Goal: Ask a question

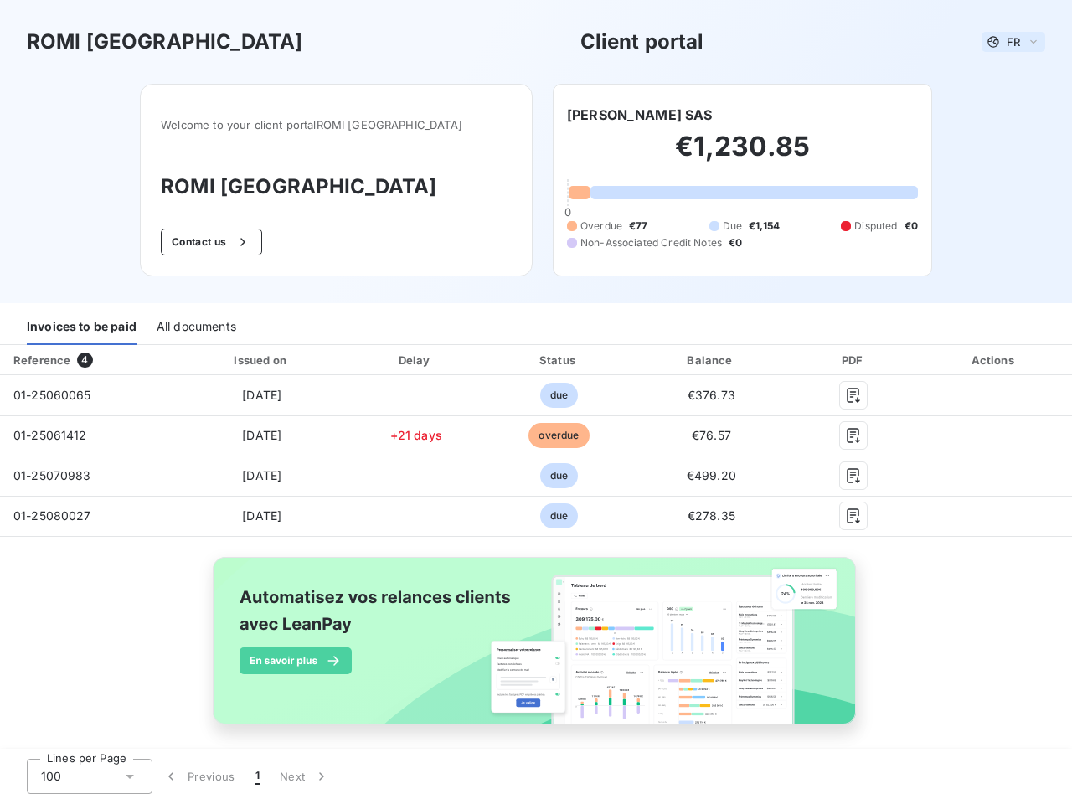
click at [1006, 42] on span "FR" at bounding box center [1012, 41] width 13 height 13
click at [230, 242] on button "Contact us" at bounding box center [211, 242] width 101 height 27
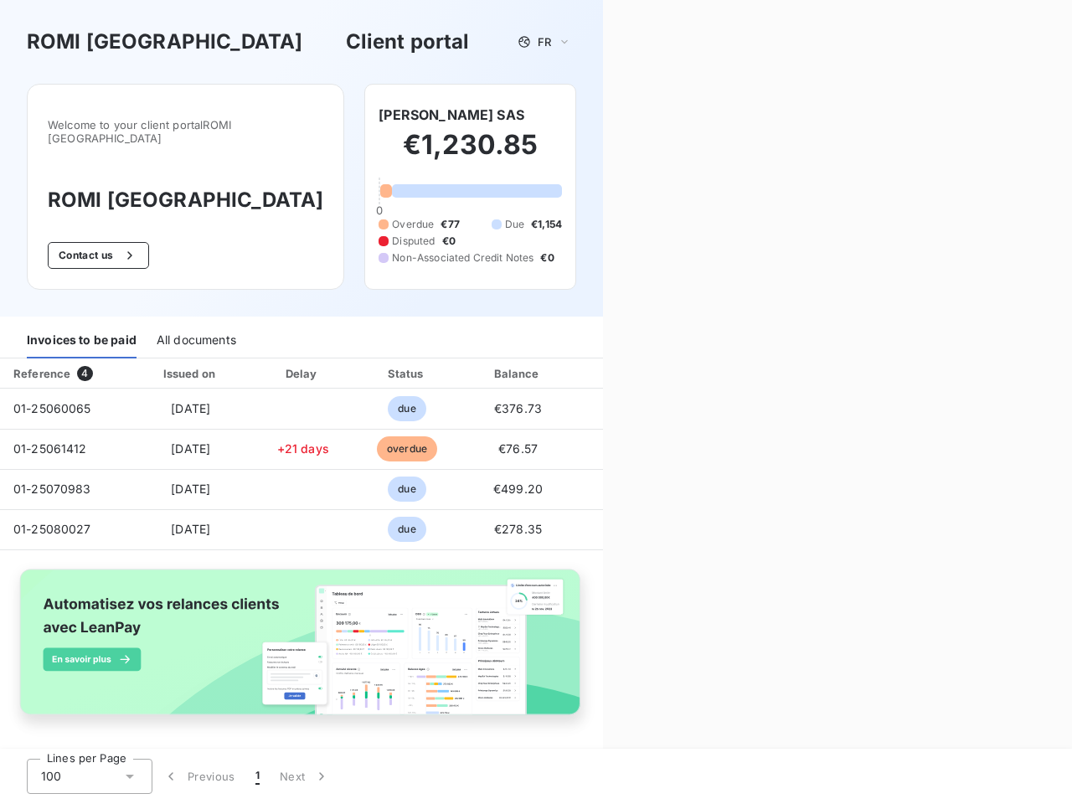
click at [641, 115] on div "Contact us Fill out the form below, and a member of our team will get back to y…" at bounding box center [837, 402] width 469 height 804
click at [81, 327] on div "Invoices to be paid" at bounding box center [82, 340] width 110 height 35
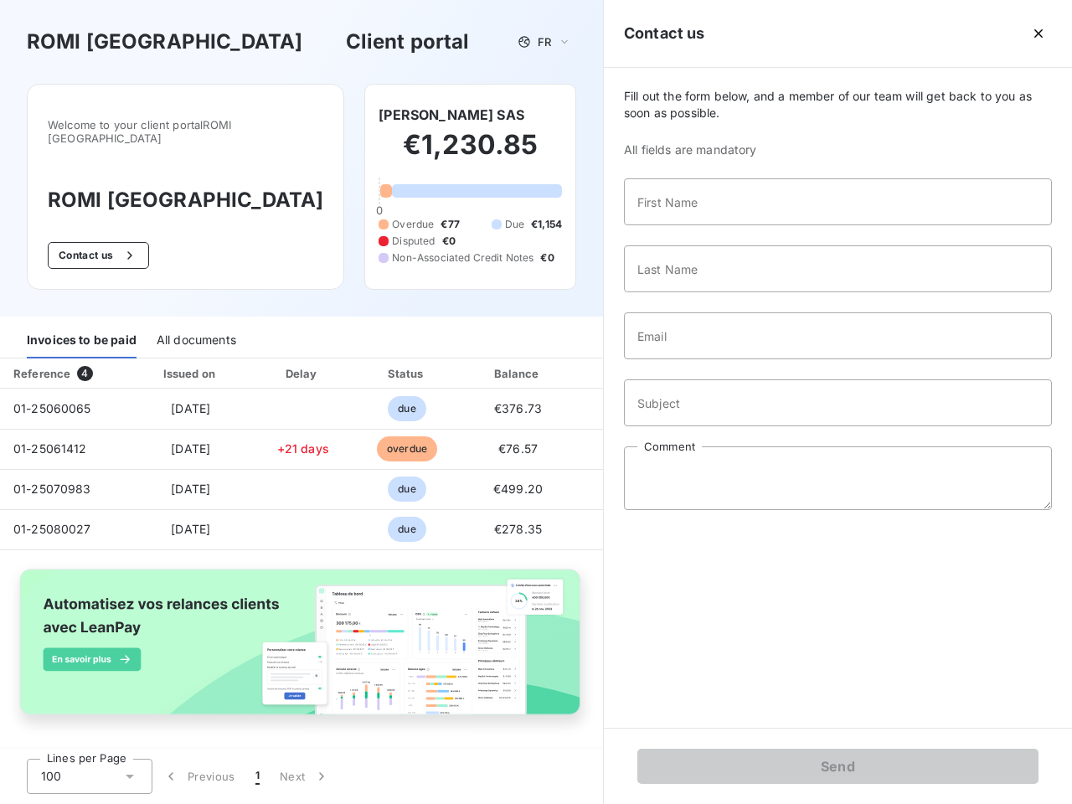
click at [195, 327] on div "All documents" at bounding box center [197, 340] width 80 height 35
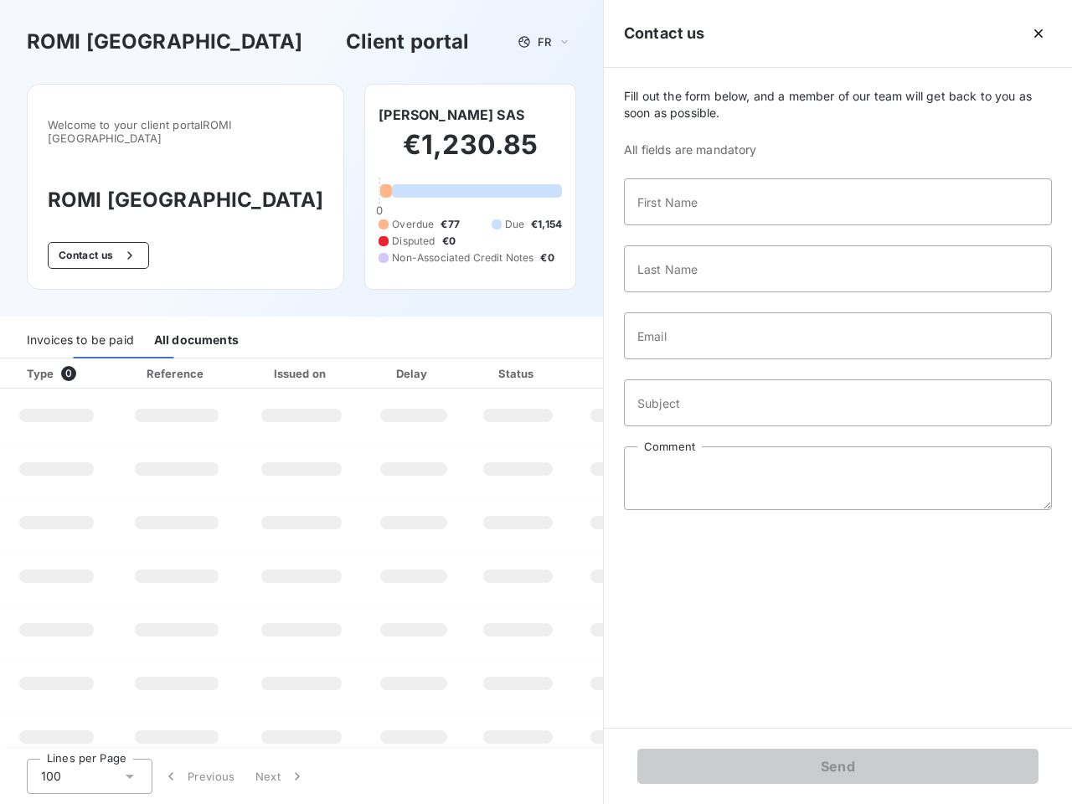
click at [87, 360] on th "Type 0" at bounding box center [56, 373] width 113 height 30
click at [258, 360] on th "Issued on" at bounding box center [301, 373] width 122 height 30
click at [409, 360] on th "Delay" at bounding box center [413, 373] width 102 height 30
click at [551, 360] on th "Status" at bounding box center [518, 373] width 106 height 30
click at [701, 360] on div "Fill out the form below, and a member of our team will get back to you as soon …" at bounding box center [838, 398] width 468 height 660
